Goal: Transaction & Acquisition: Download file/media

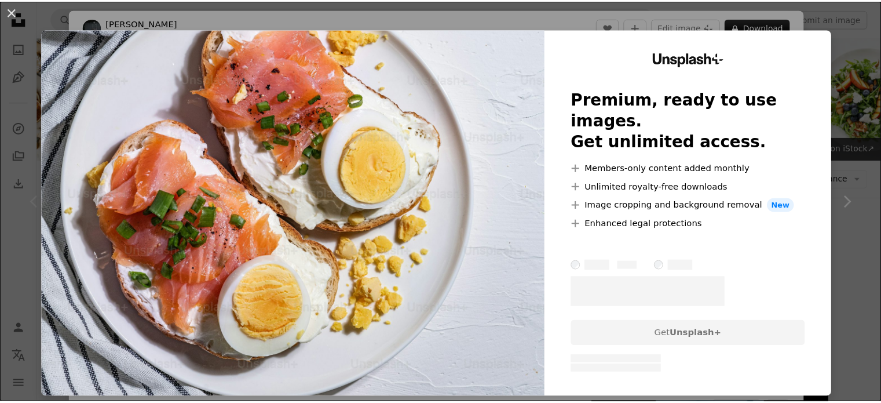
scroll to position [222, 0]
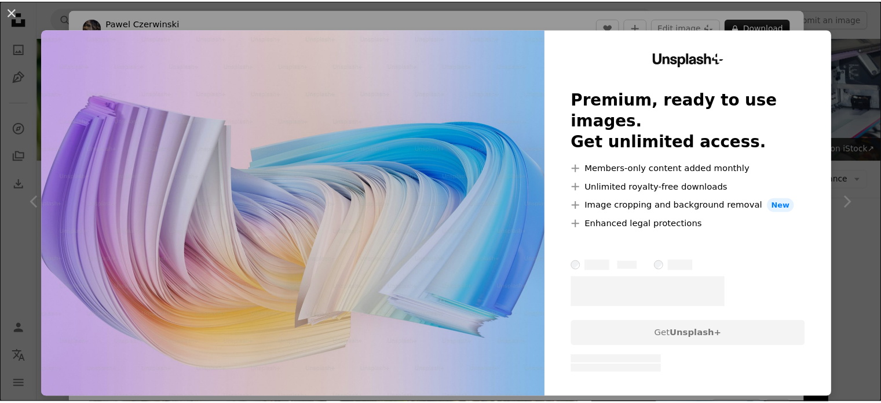
scroll to position [1241, 0]
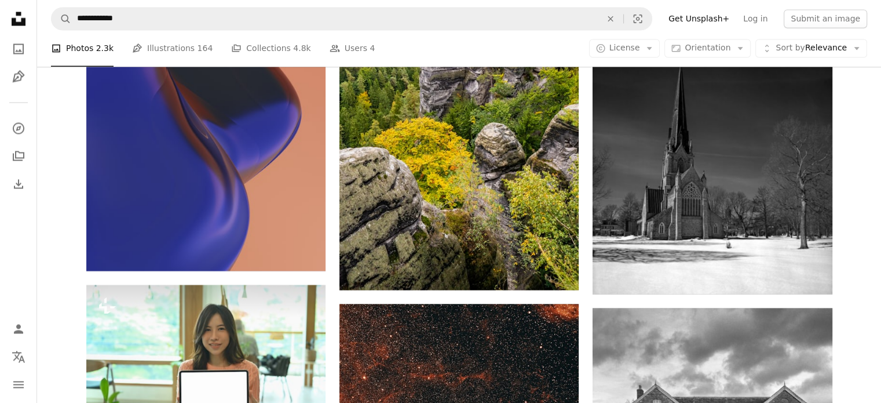
scroll to position [2034, 0]
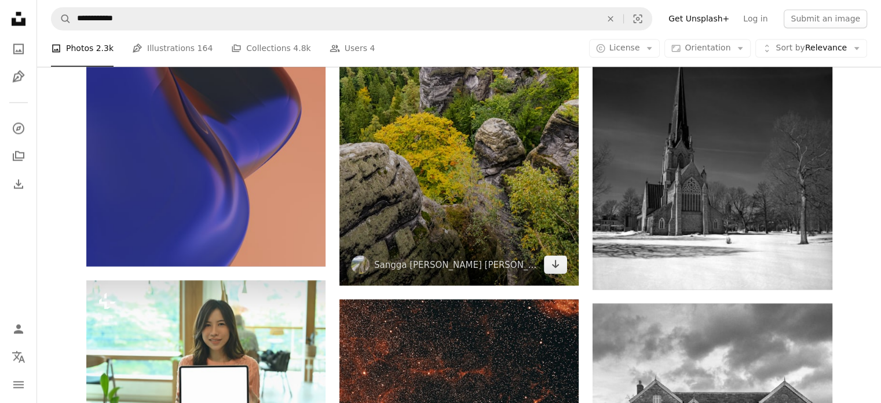
click at [454, 141] on img at bounding box center [458, 72] width 239 height 425
click at [419, 166] on img at bounding box center [458, 72] width 239 height 425
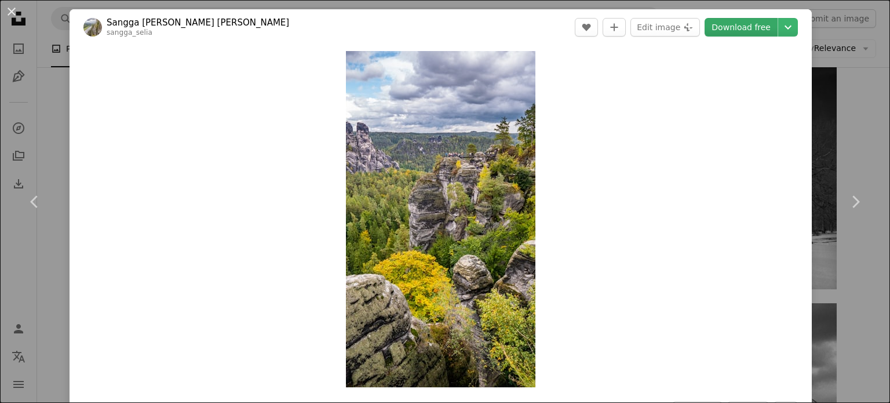
click at [743, 23] on link "Download free" at bounding box center [740, 27] width 73 height 19
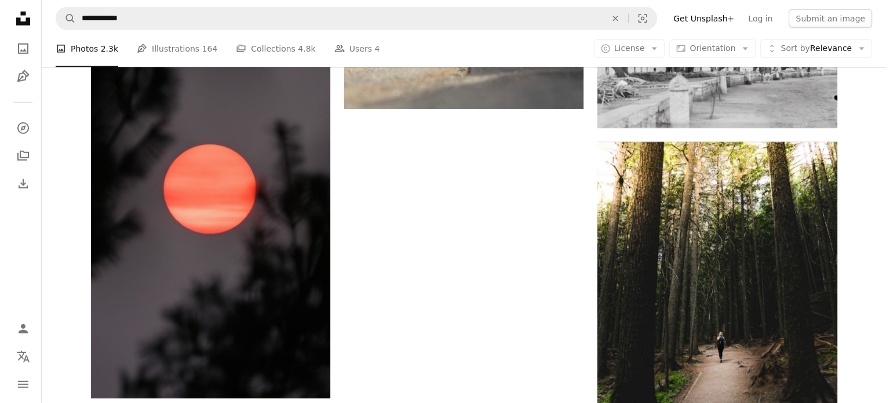
scroll to position [3340, 0]
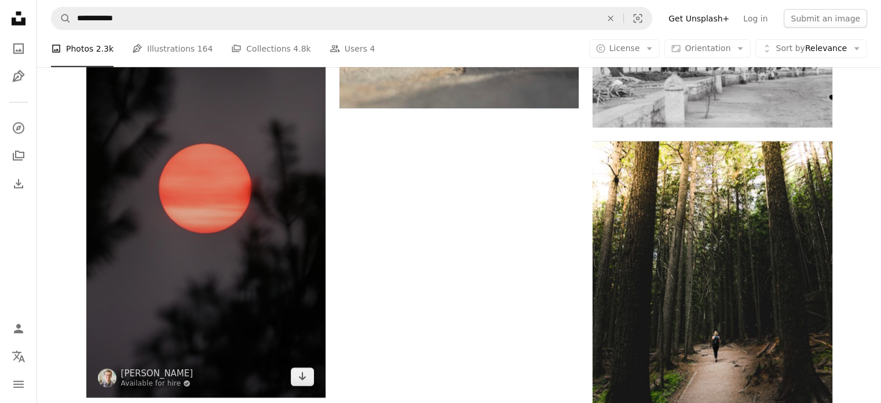
click at [204, 184] on img at bounding box center [205, 184] width 239 height 425
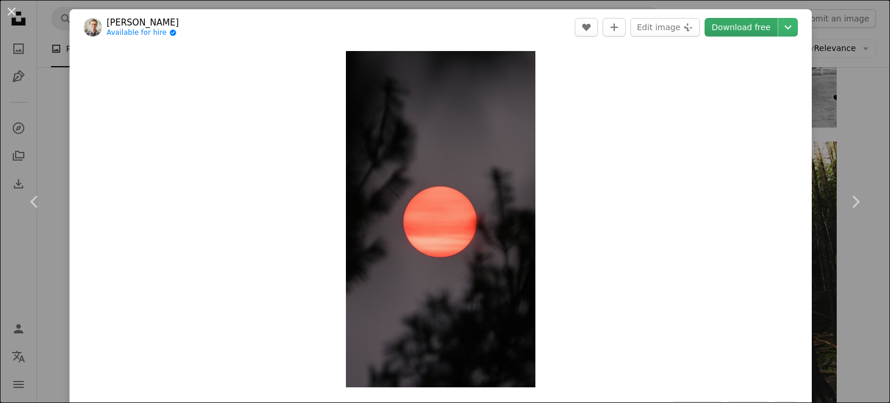
click at [723, 30] on link "Download free" at bounding box center [740, 27] width 73 height 19
